Goal: Find specific page/section: Find specific page/section

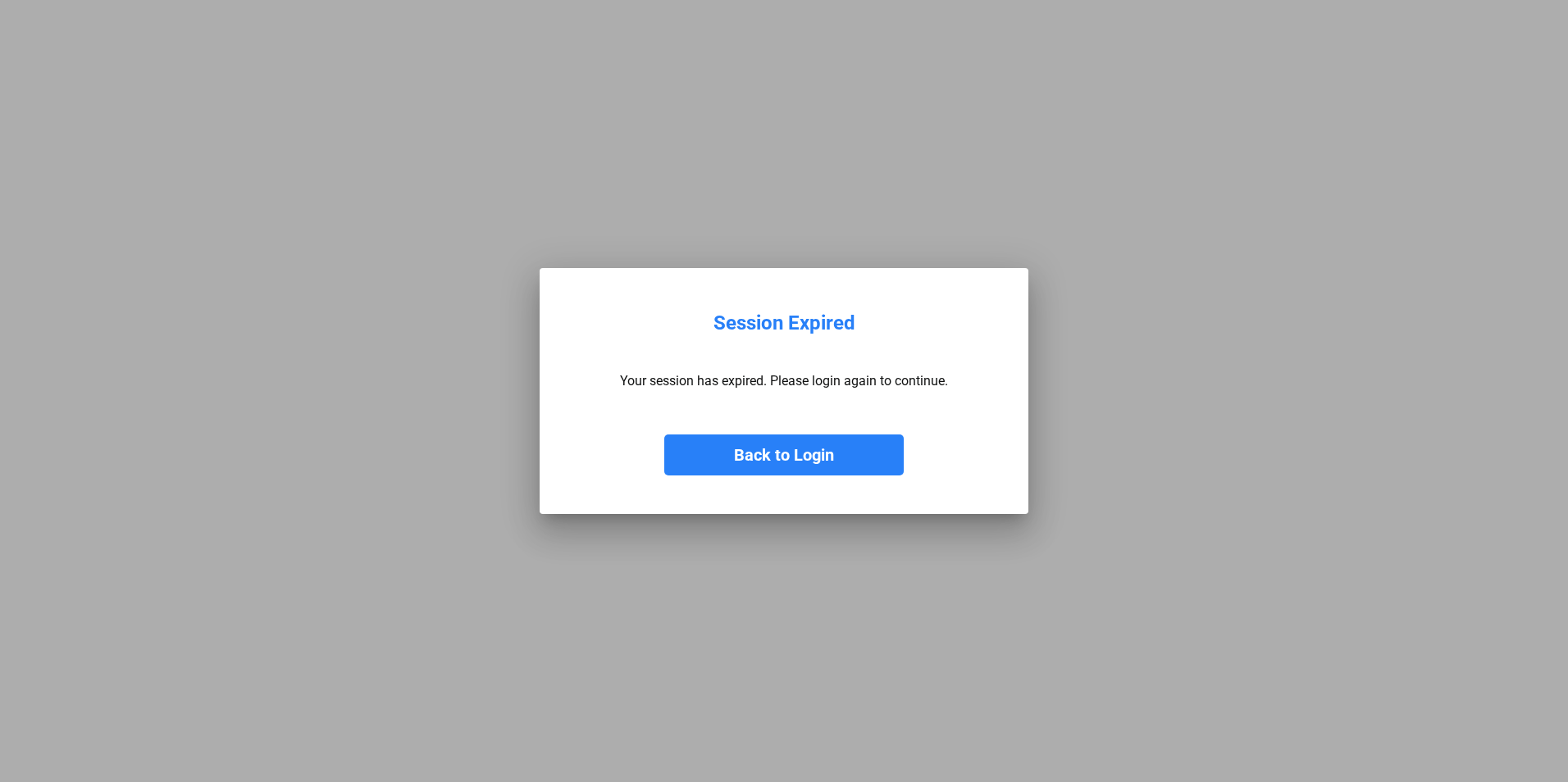
click at [806, 454] on button "Back to Login" at bounding box center [784, 455] width 240 height 41
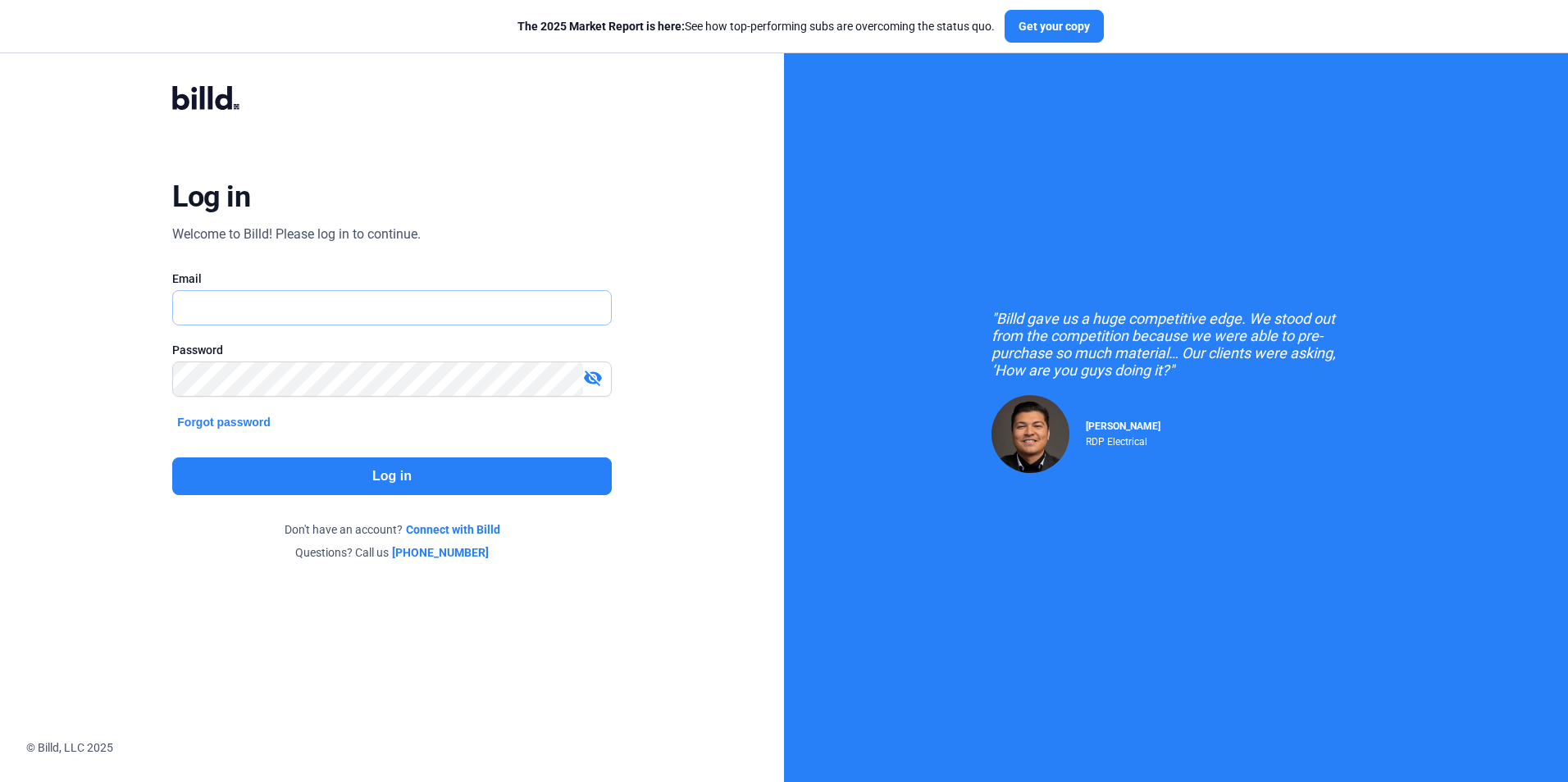
type input "[PERSON_NAME][EMAIL_ADDRESS][DOMAIN_NAME]"
click at [412, 472] on button "Log in" at bounding box center [391, 476] width 438 height 38
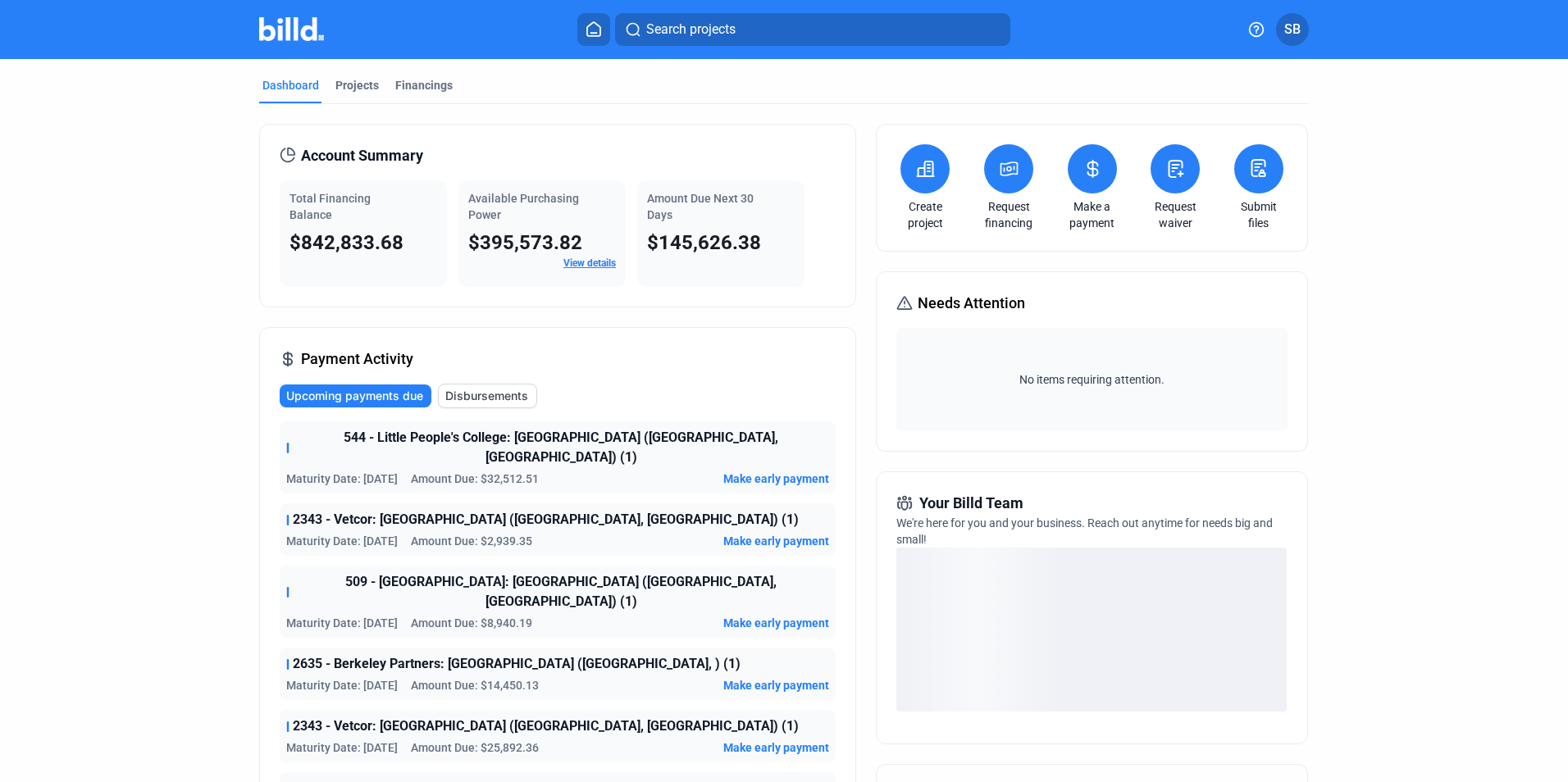
drag, startPoint x: 355, startPoint y: 83, endPoint x: 124, endPoint y: 314, distance: 326.7
click at [355, 83] on div "Projects" at bounding box center [357, 85] width 44 height 16
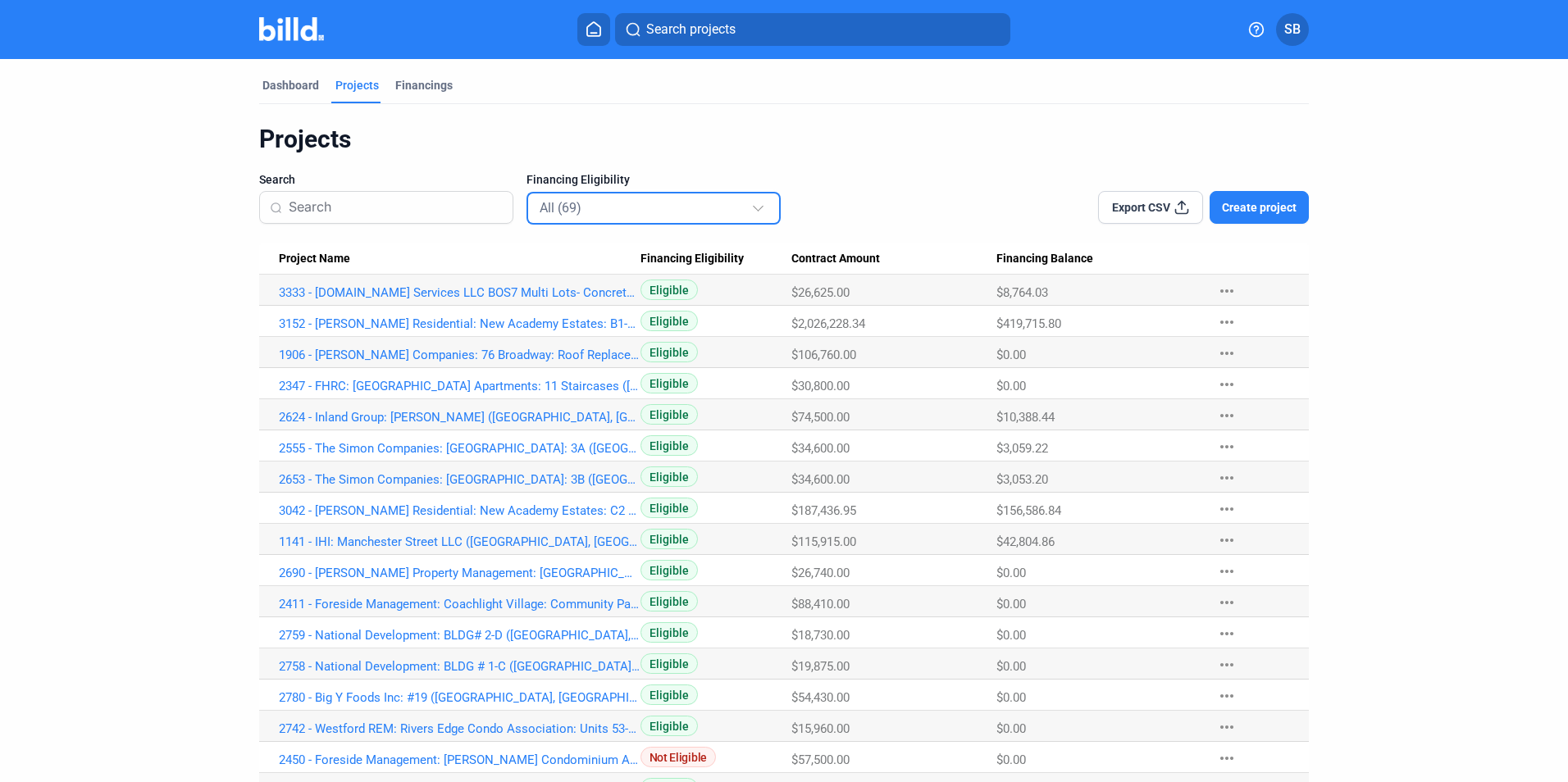
click at [576, 215] on mat-select-trigger "All (69)" at bounding box center [560, 208] width 42 height 15
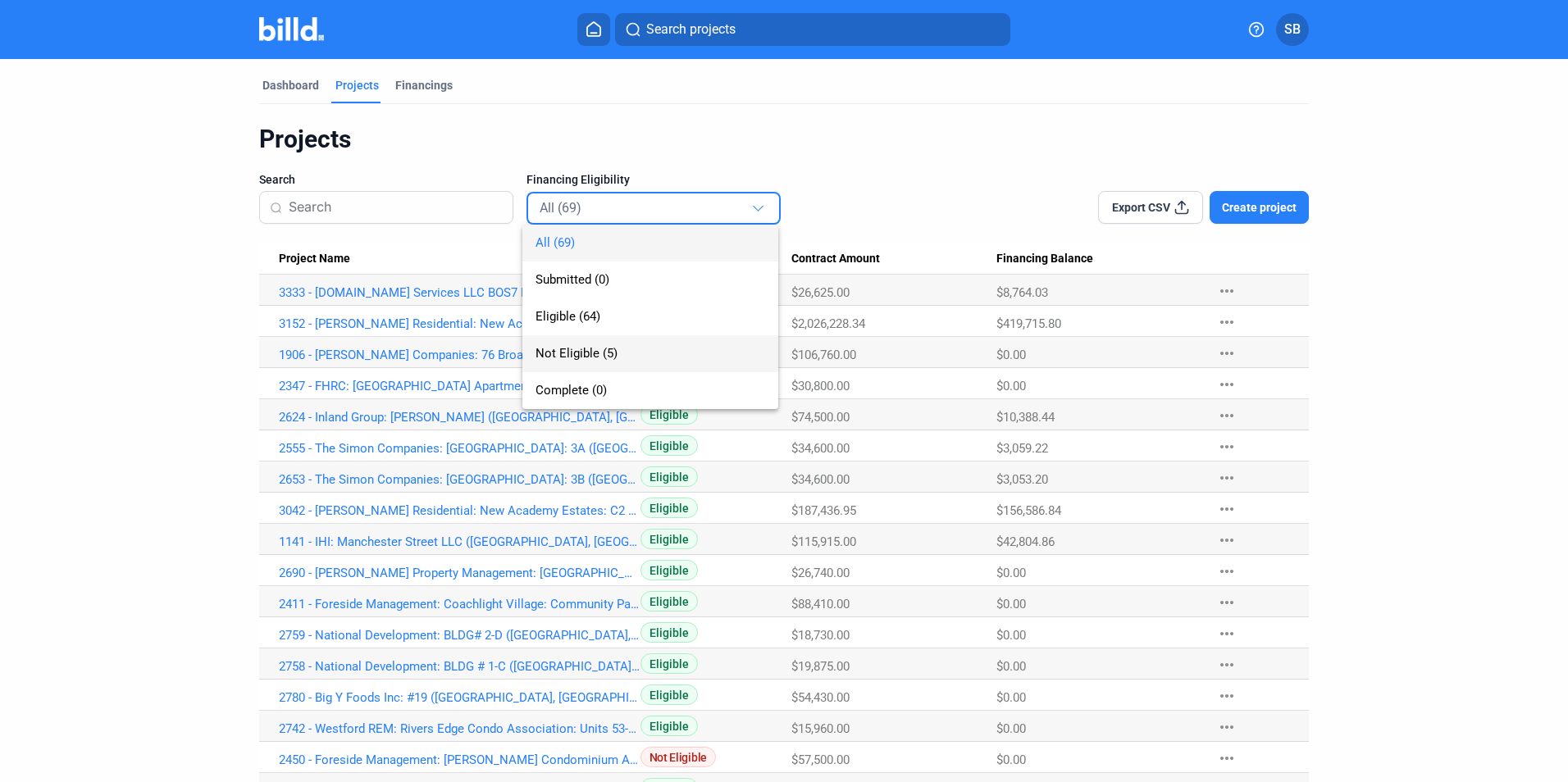
click at [608, 355] on span "Not Eligible (5)" at bounding box center [577, 353] width 82 height 14
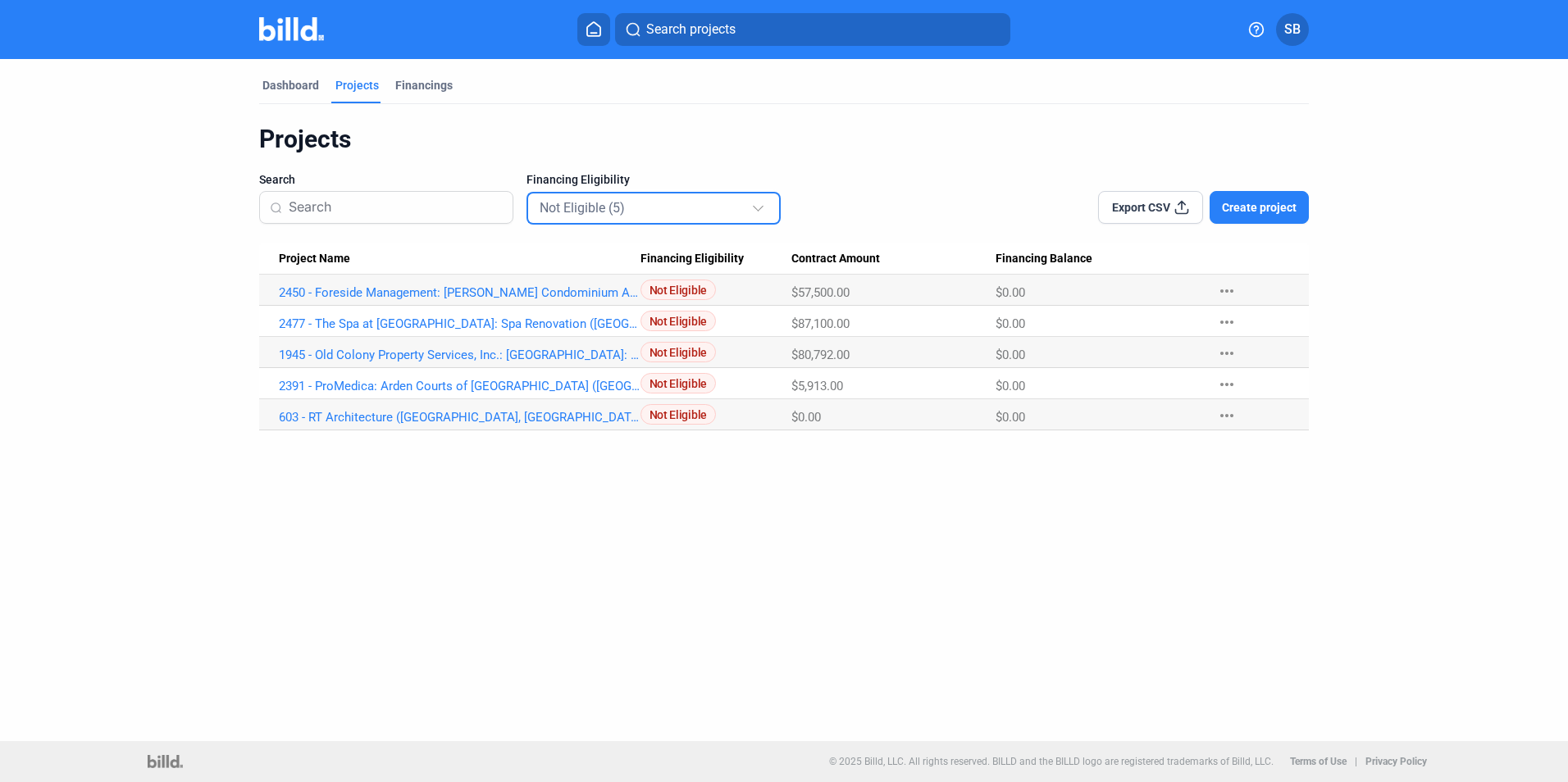
click at [585, 215] on mat-select-trigger "Not Eligible (5)" at bounding box center [581, 208] width 85 height 15
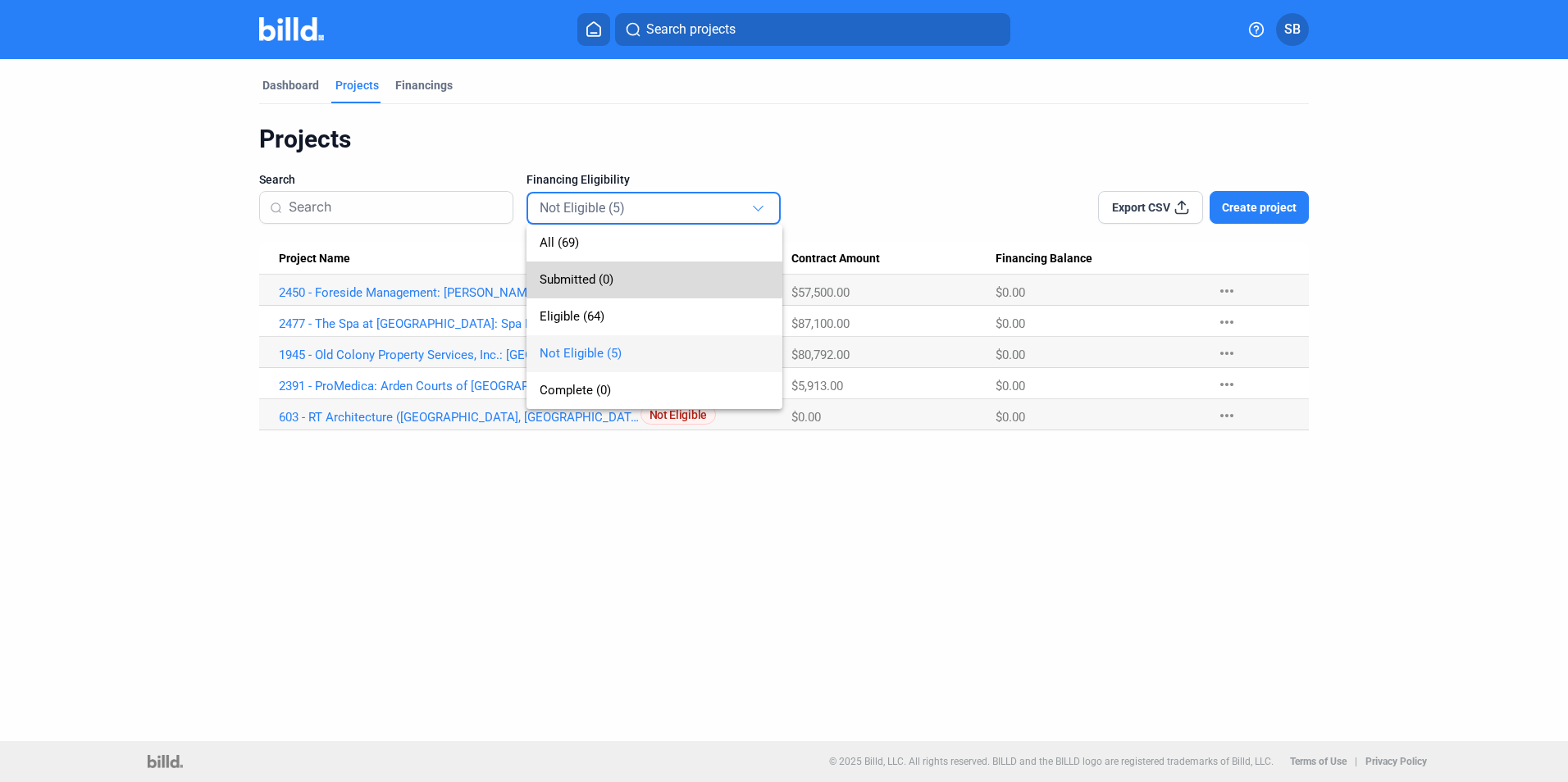
click at [596, 277] on span "Submitted (0)" at bounding box center [576, 279] width 73 height 14
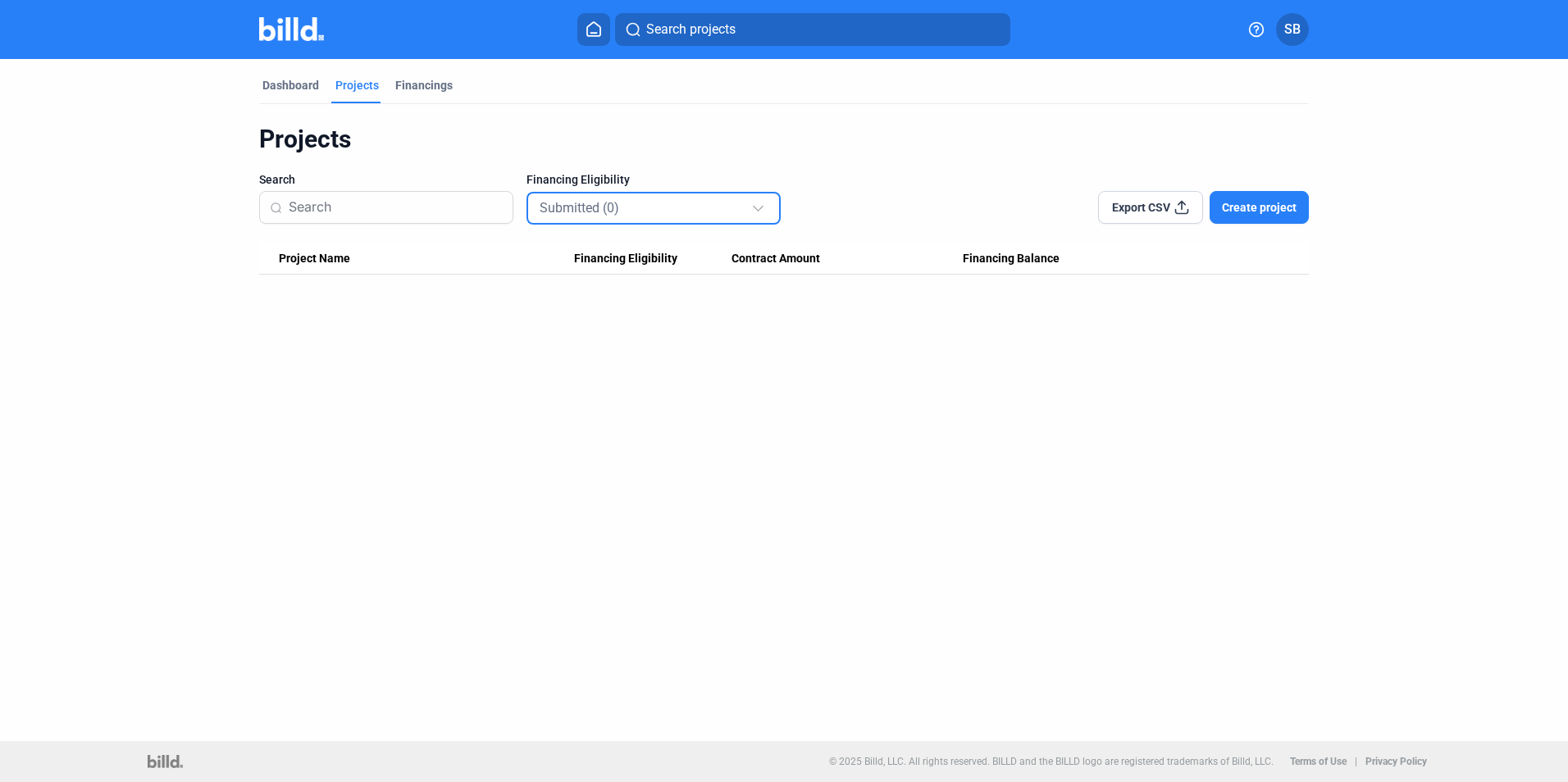
click at [607, 204] on mat-select-trigger "Submitted (0)" at bounding box center [579, 208] width 80 height 15
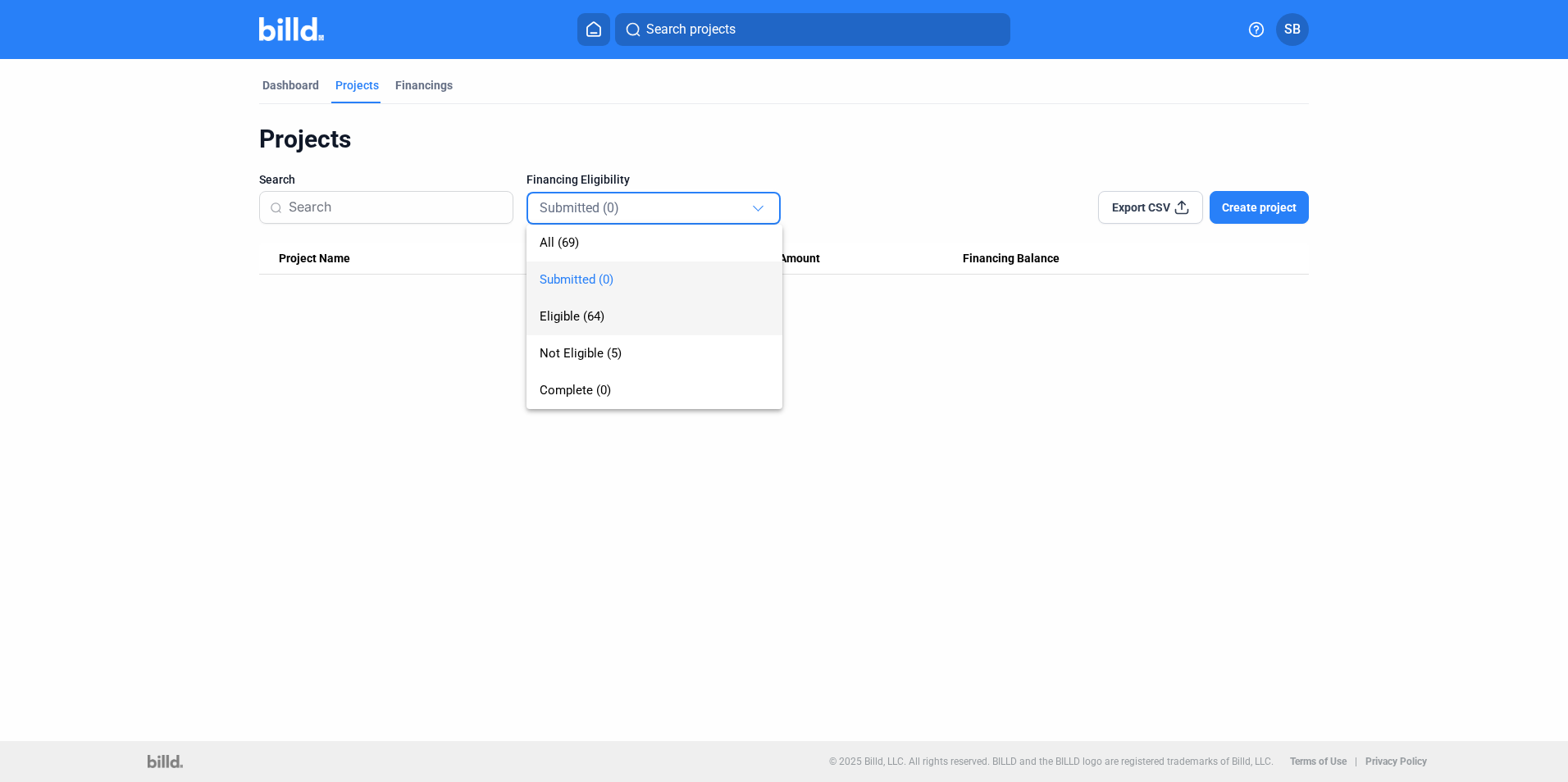
click at [593, 319] on span "Eligible (64)" at bounding box center [572, 317] width 64 height 14
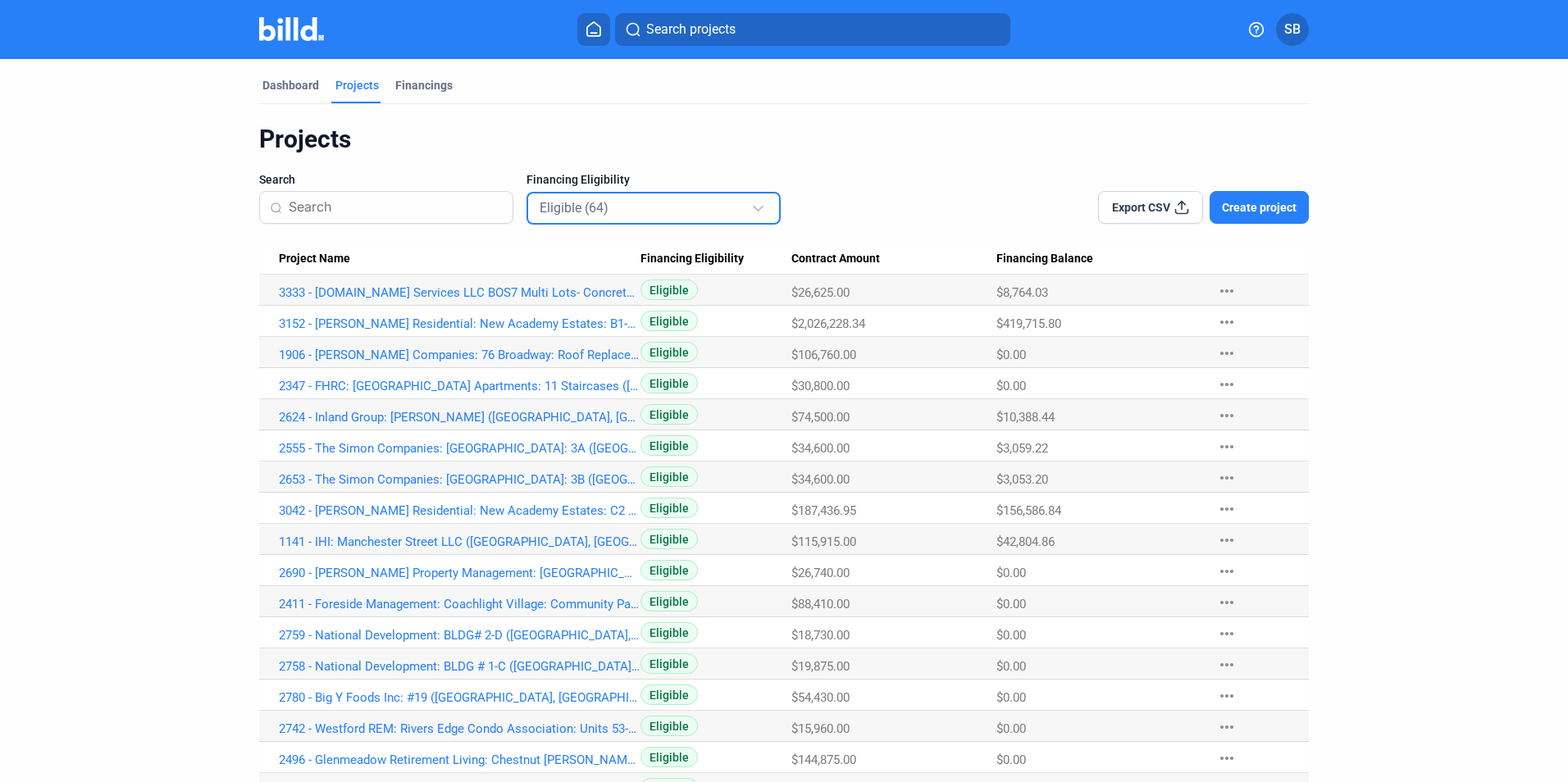
click at [583, 202] on mat-select-trigger "Eligible (64)" at bounding box center [573, 208] width 69 height 15
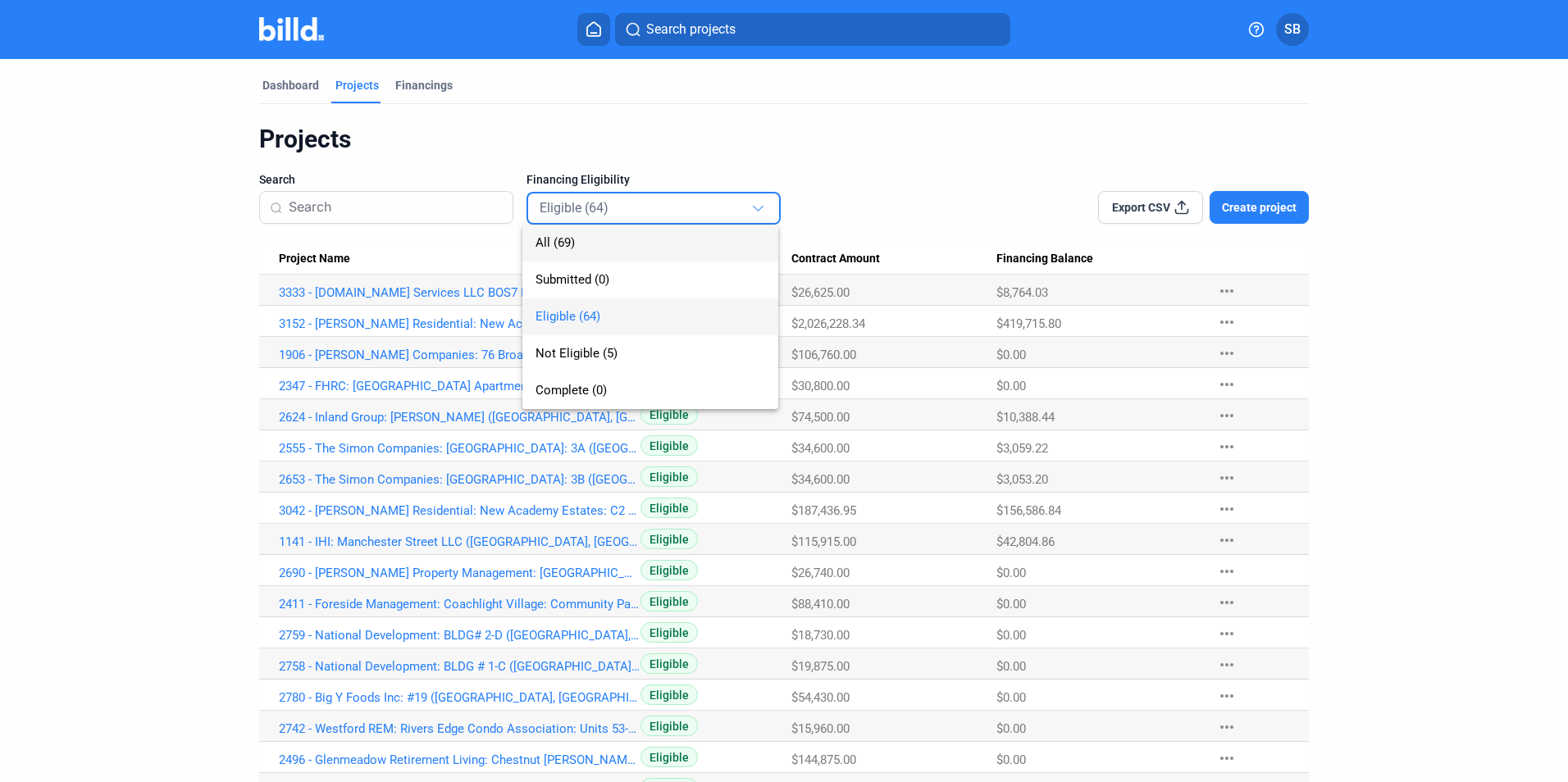
click at [560, 248] on span "All (69)" at bounding box center [555, 242] width 39 height 14
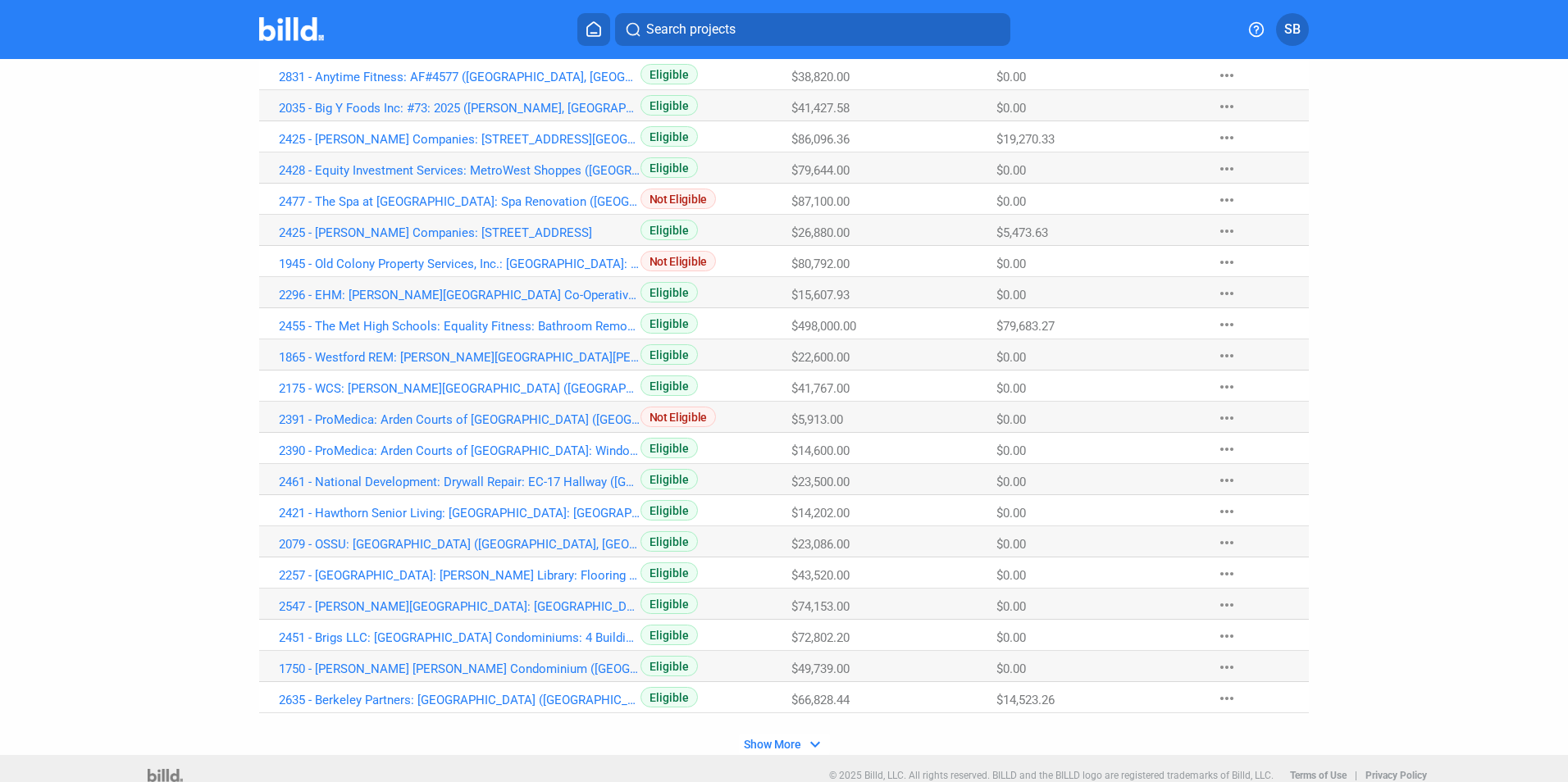
scroll to position [821, 0]
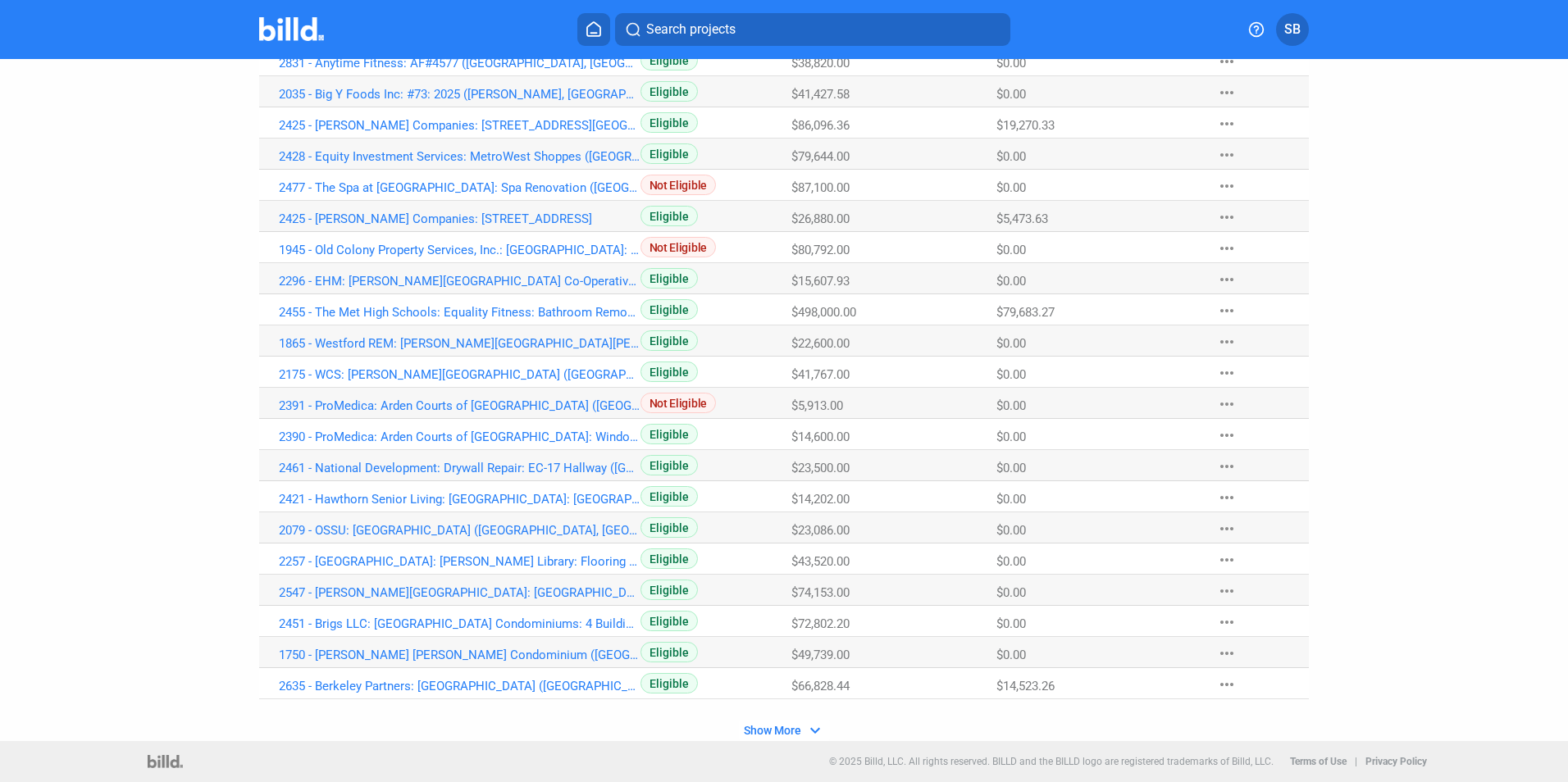
click at [776, 735] on span "Show More" at bounding box center [772, 730] width 57 height 13
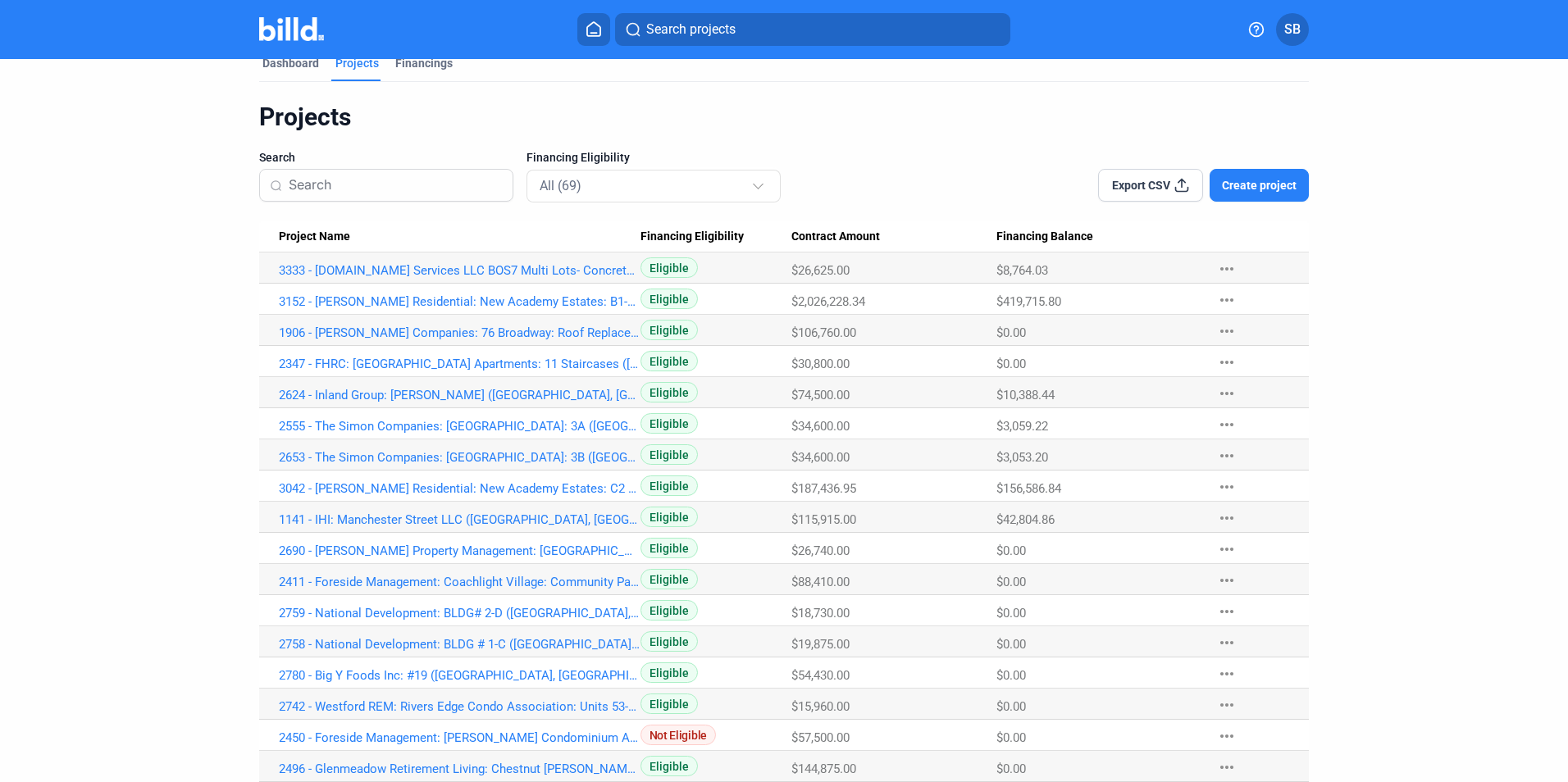
scroll to position [0, 0]
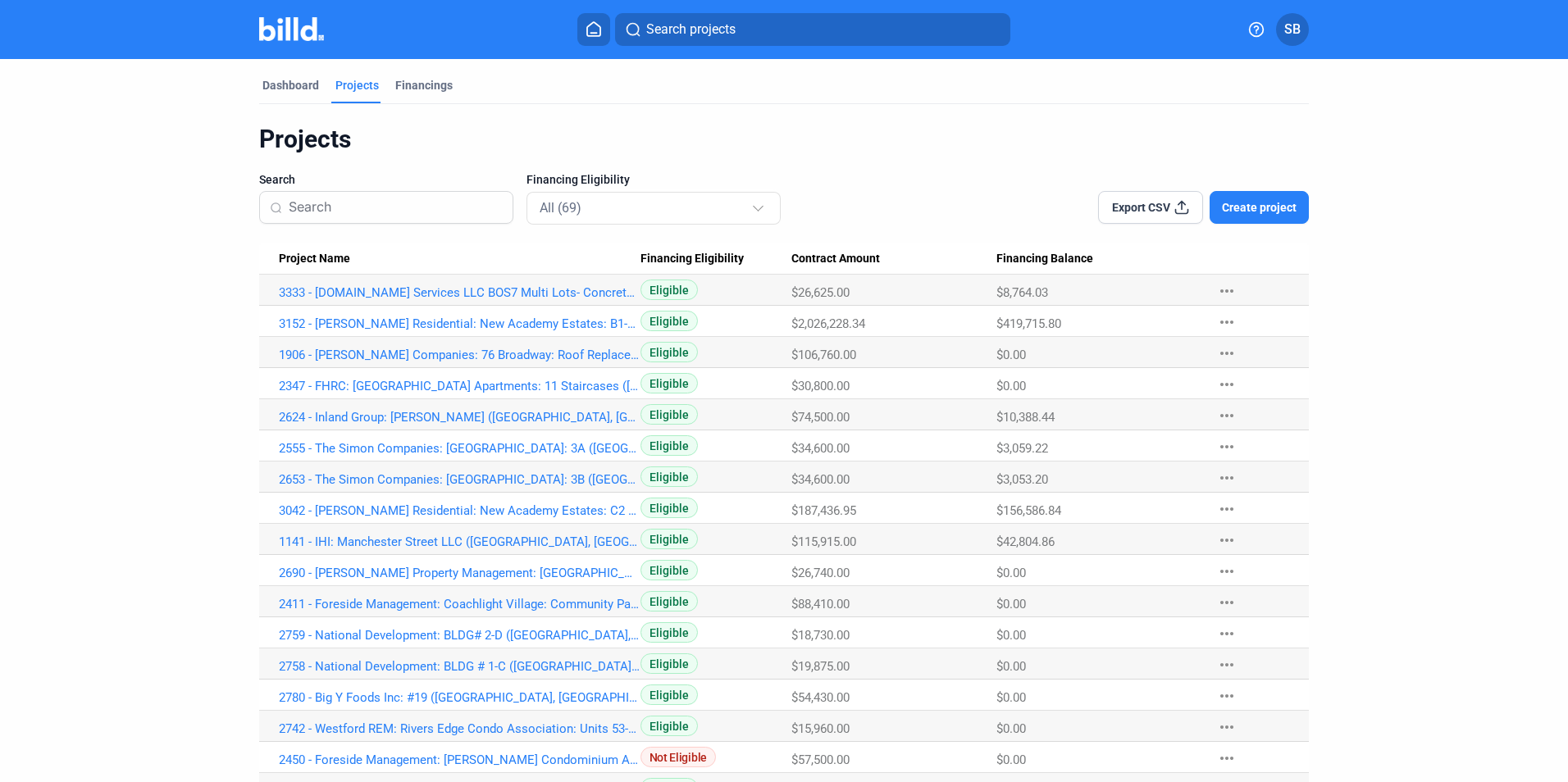
click at [301, 79] on div "Dashboard" at bounding box center [290, 85] width 56 height 16
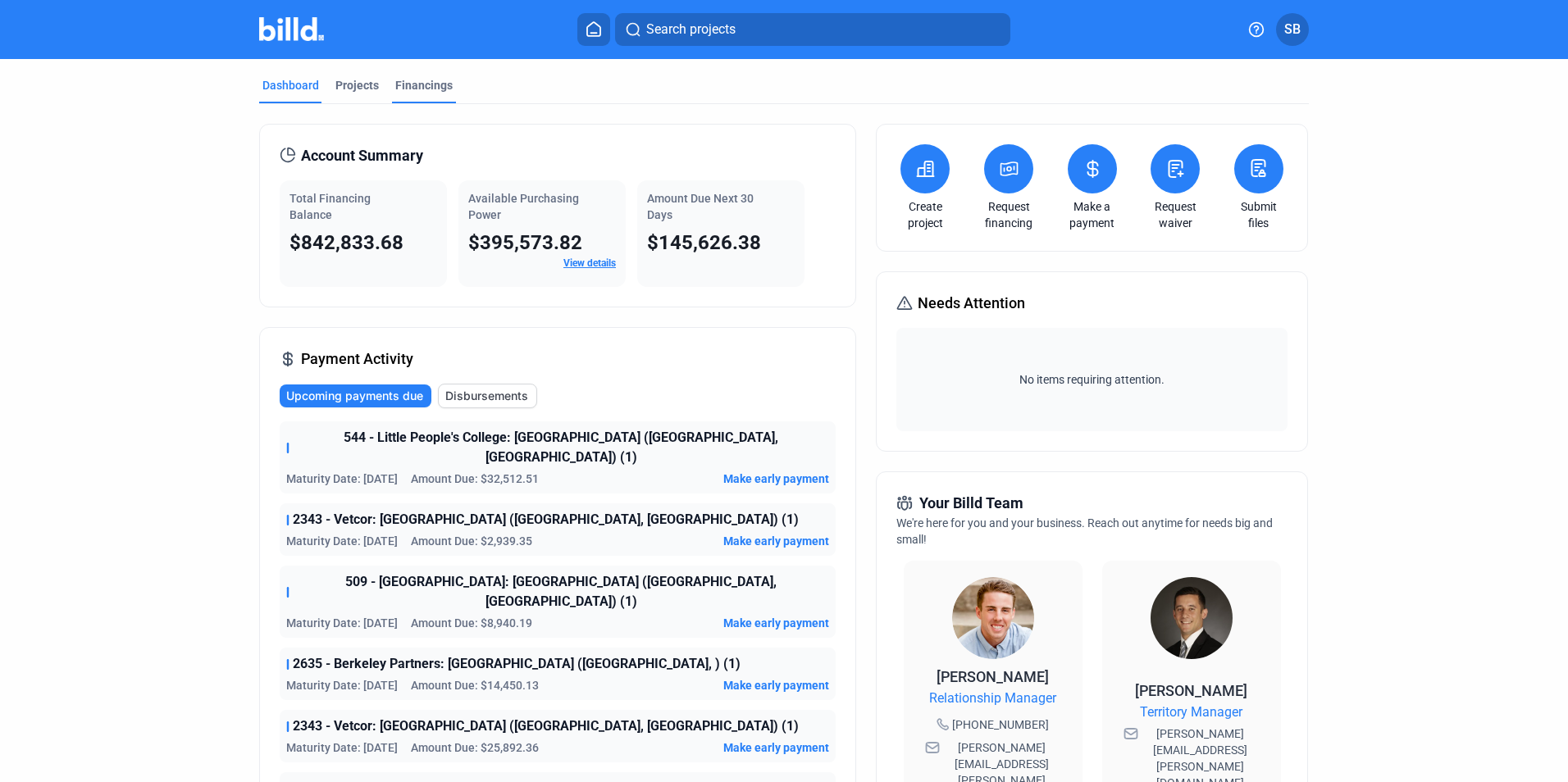
click at [417, 86] on div "Financings" at bounding box center [424, 85] width 57 height 16
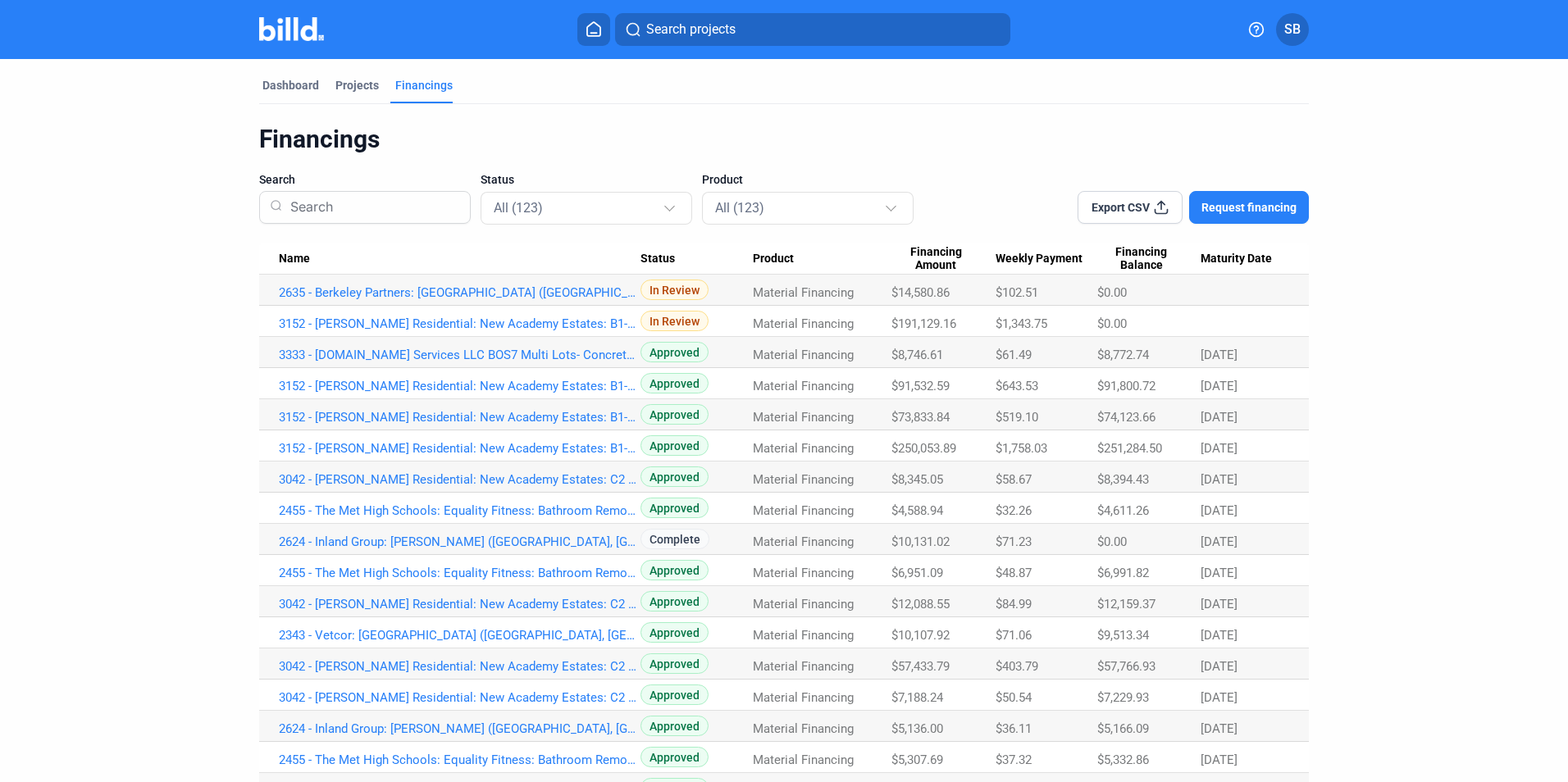
click at [292, 81] on div "Dashboard" at bounding box center [290, 85] width 56 height 16
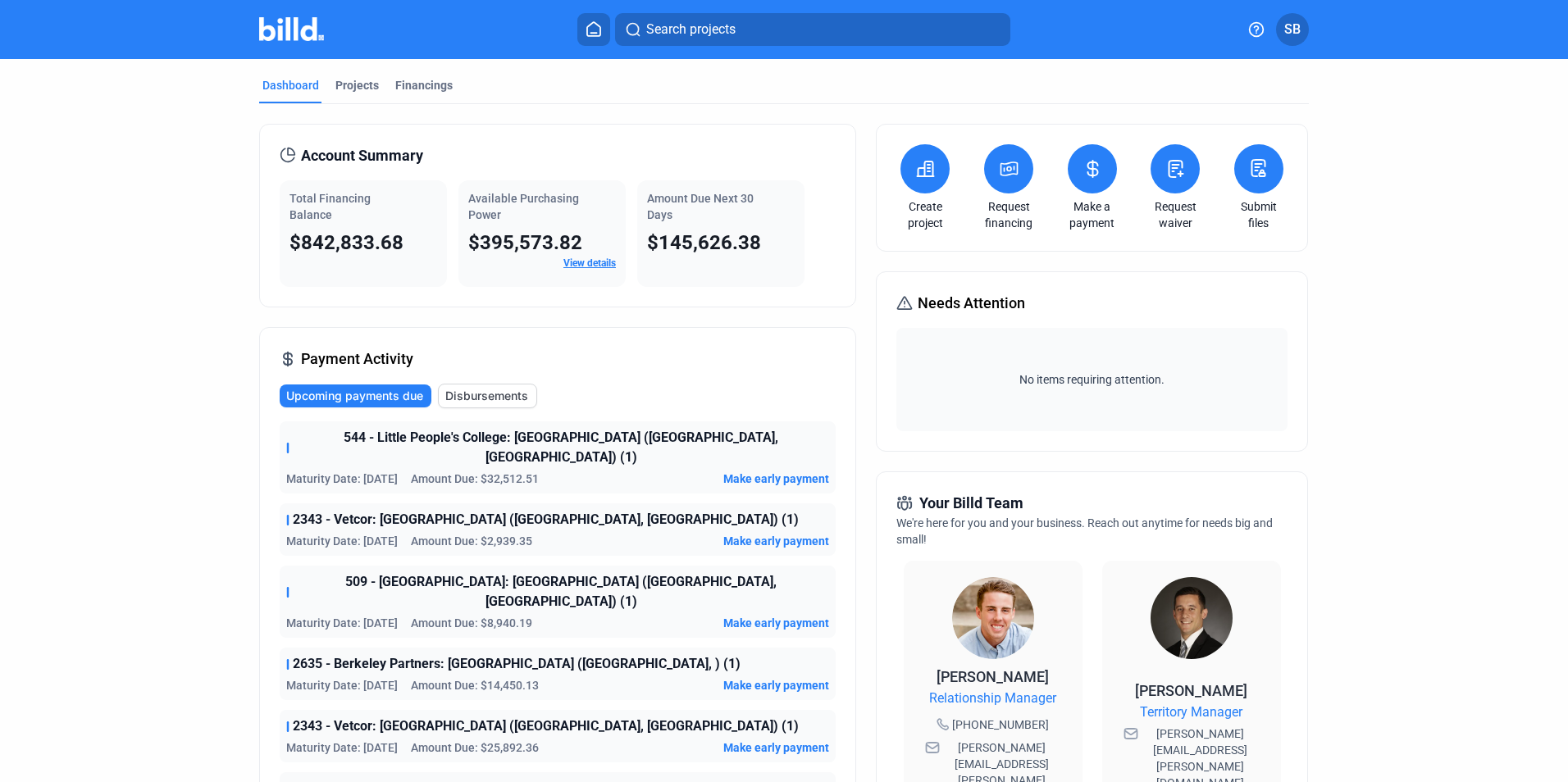
click at [416, 83] on div "Financings" at bounding box center [424, 85] width 57 height 16
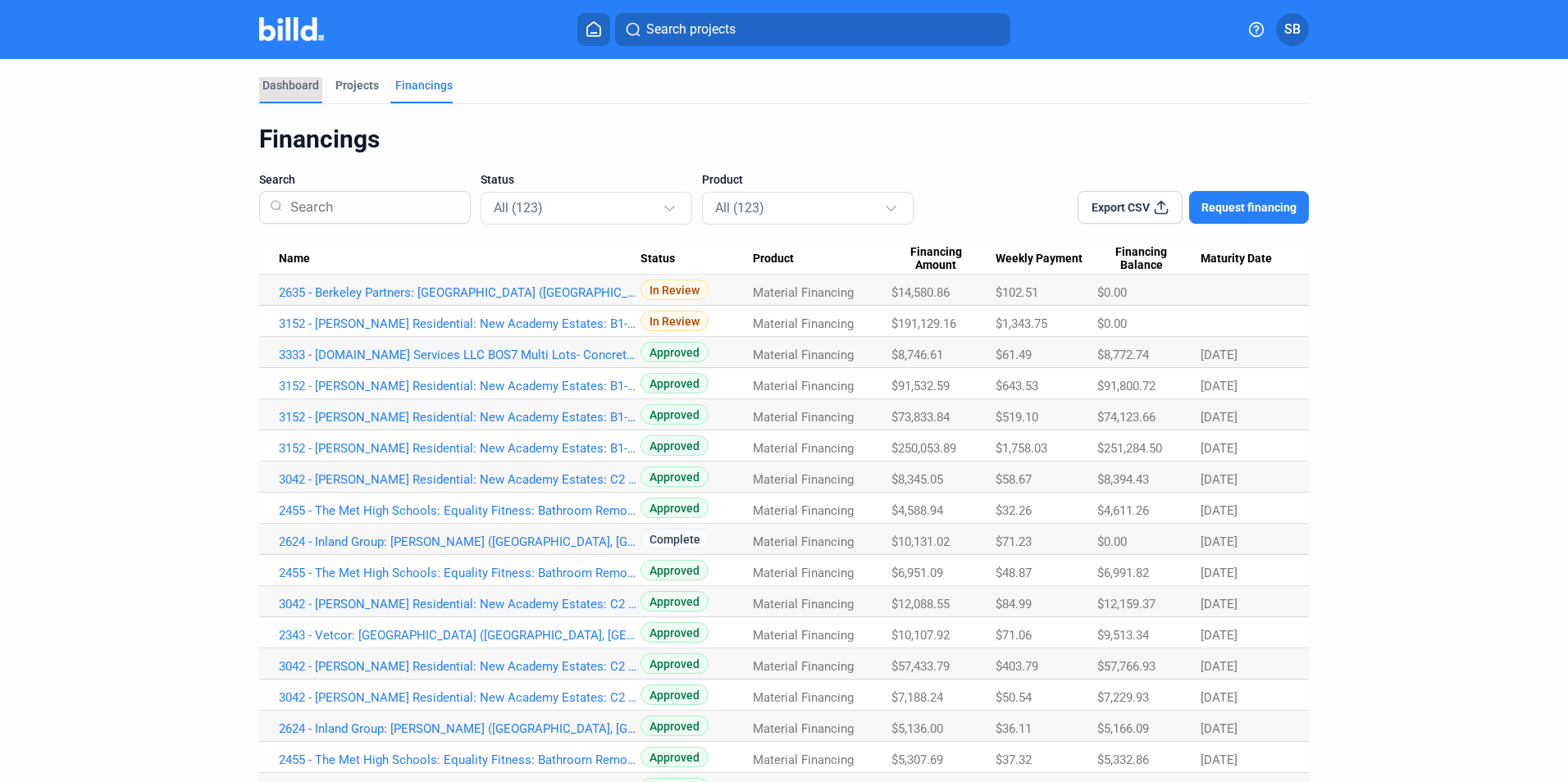
click at [301, 82] on div "Dashboard" at bounding box center [290, 85] width 56 height 16
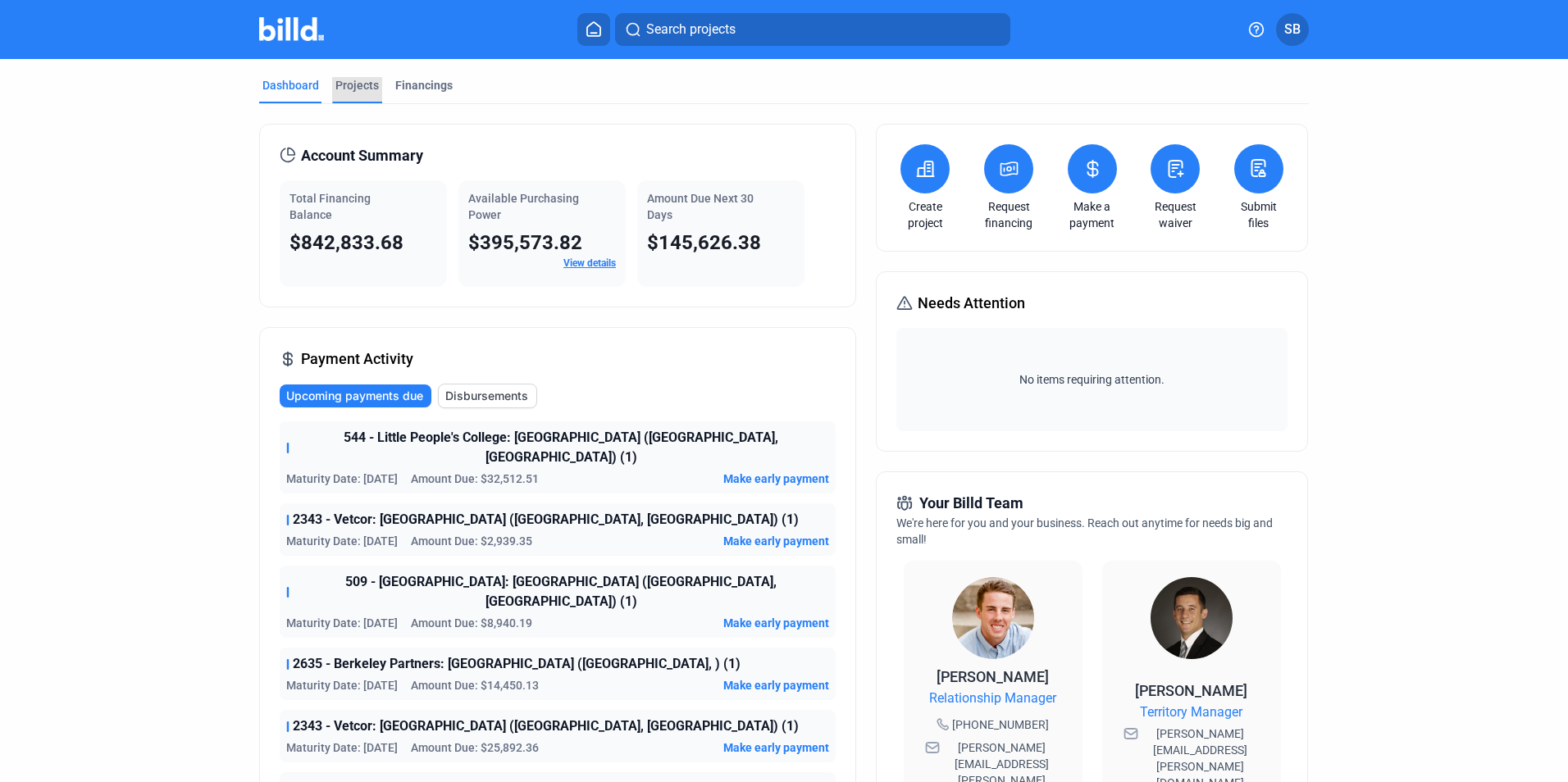
click at [363, 80] on div "Projects" at bounding box center [357, 85] width 44 height 16
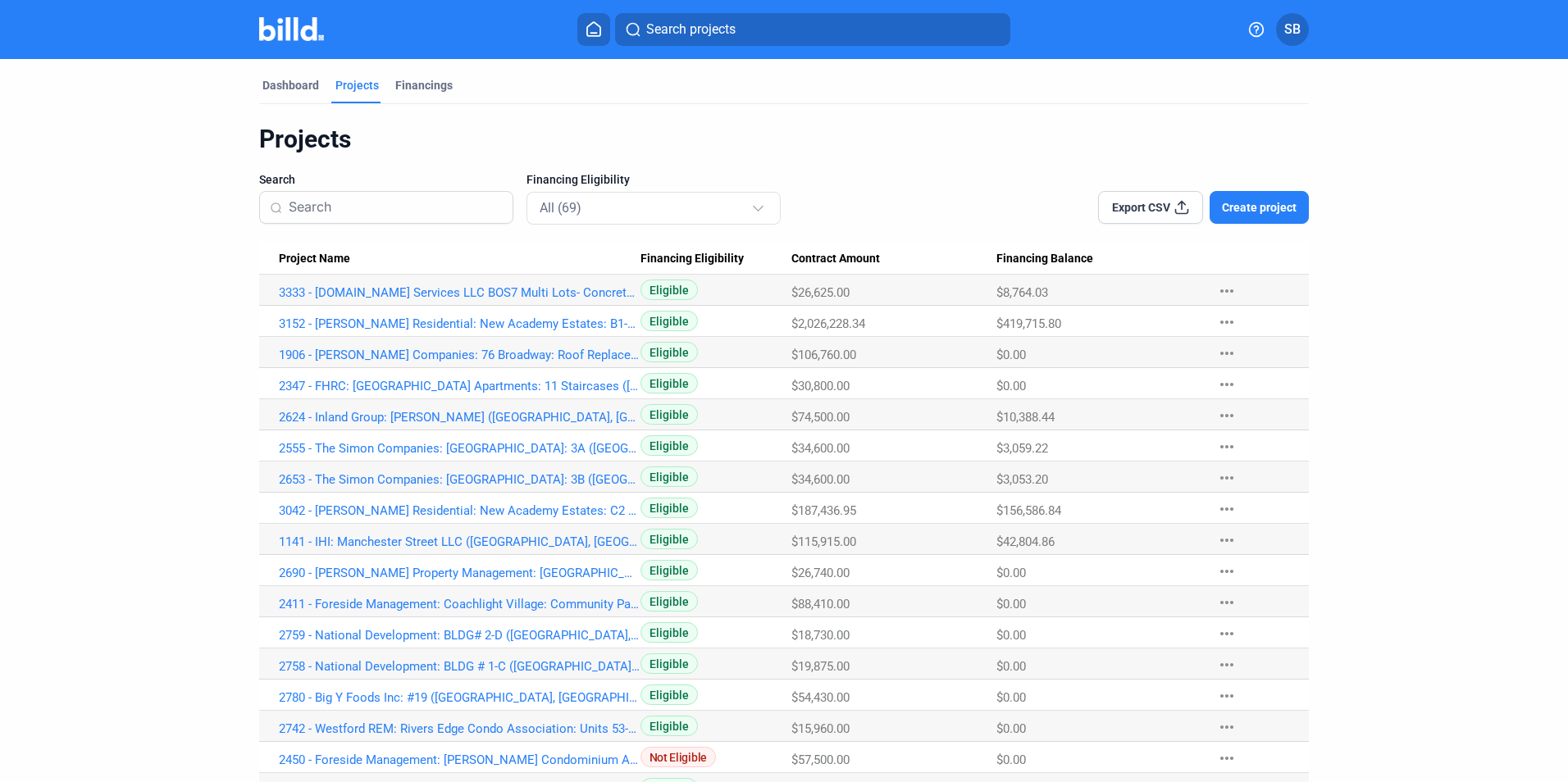
click at [335, 200] on input at bounding box center [395, 208] width 214 height 34
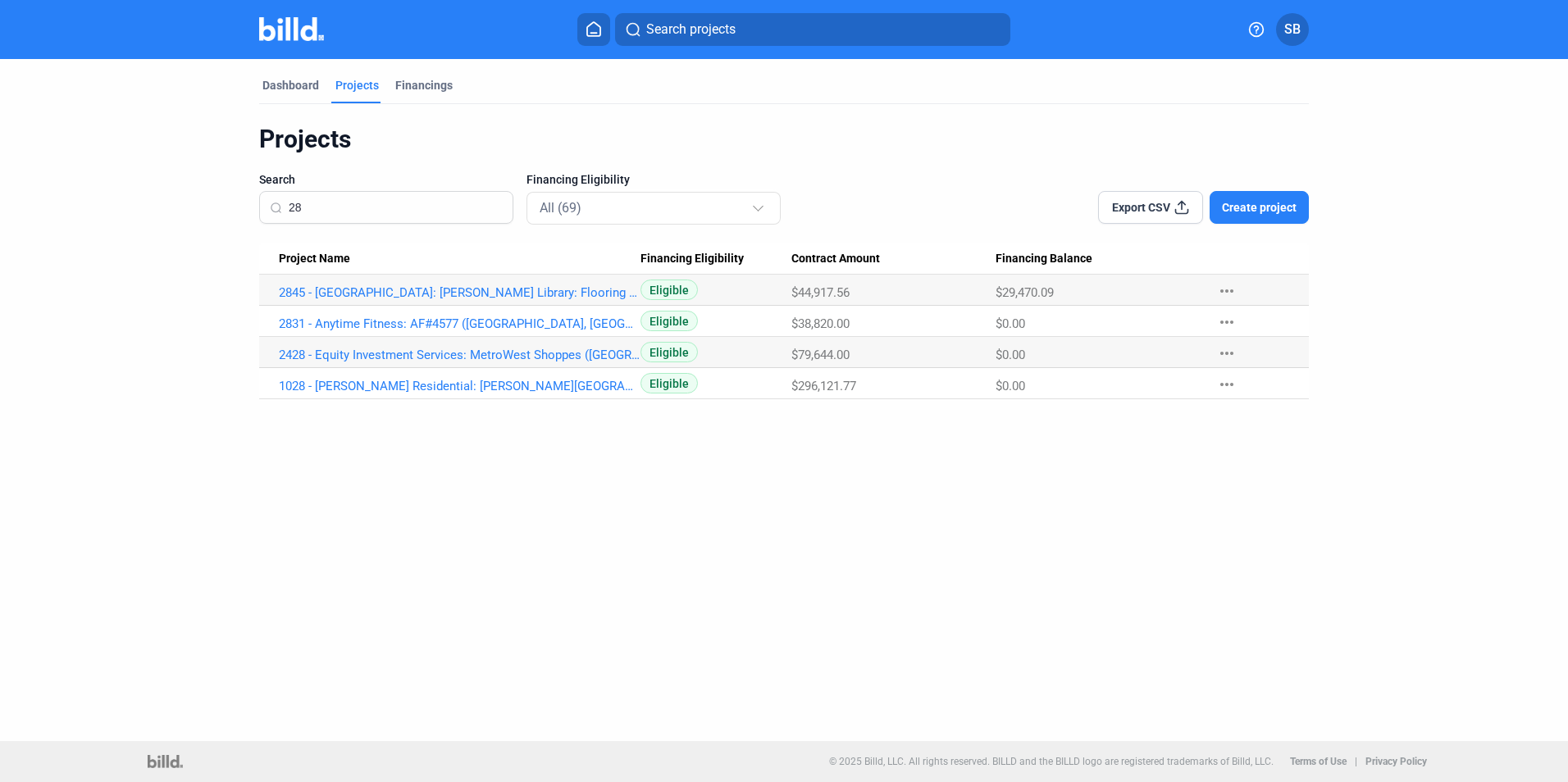
type input "2"
